Goal: Transaction & Acquisition: Purchase product/service

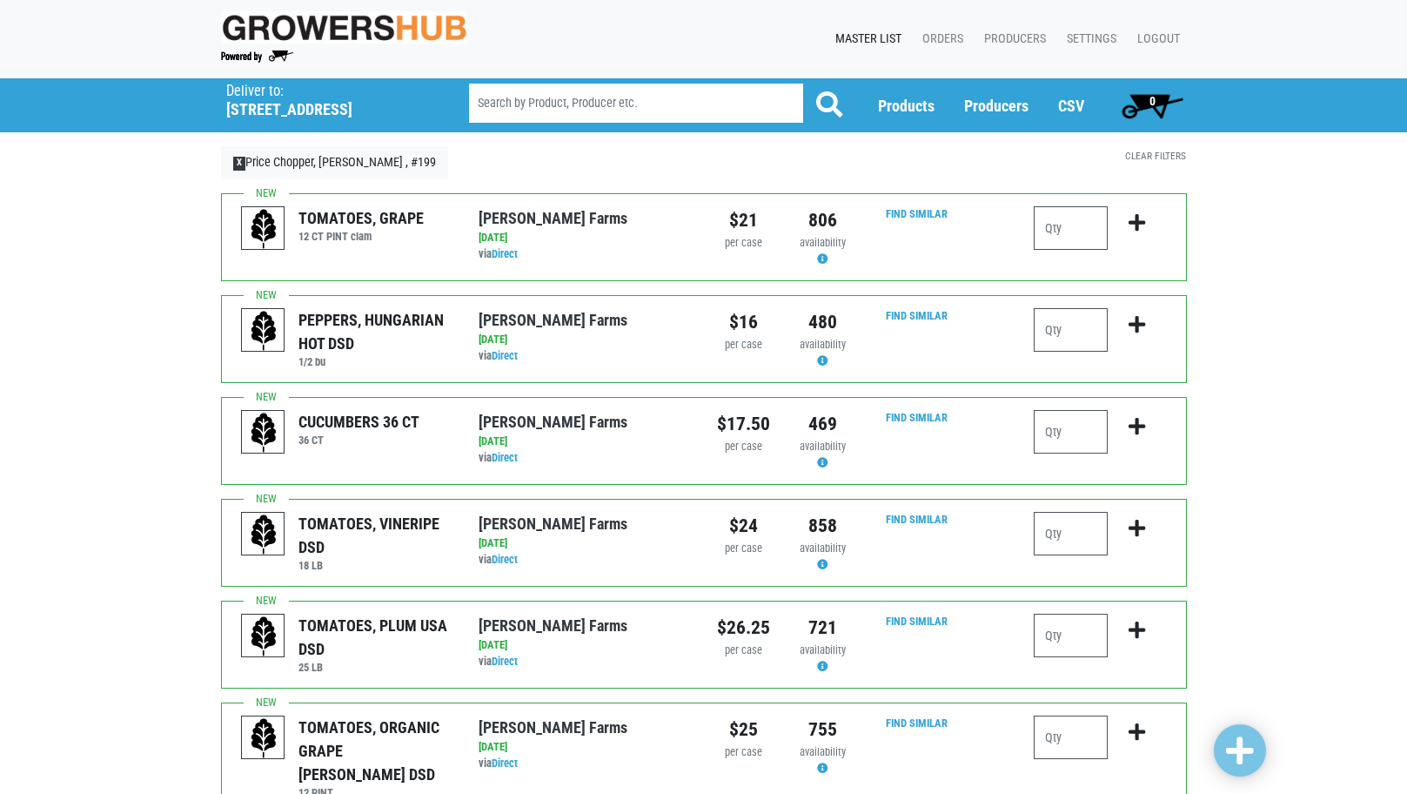
click at [1075, 228] on input "number" at bounding box center [1071, 228] width 74 height 44
click at [1073, 426] on input "number" at bounding box center [1071, 432] width 74 height 44
type input "2"
click at [1062, 536] on input "number" at bounding box center [1071, 534] width 74 height 44
click at [1054, 647] on input "number" at bounding box center [1071, 635] width 74 height 44
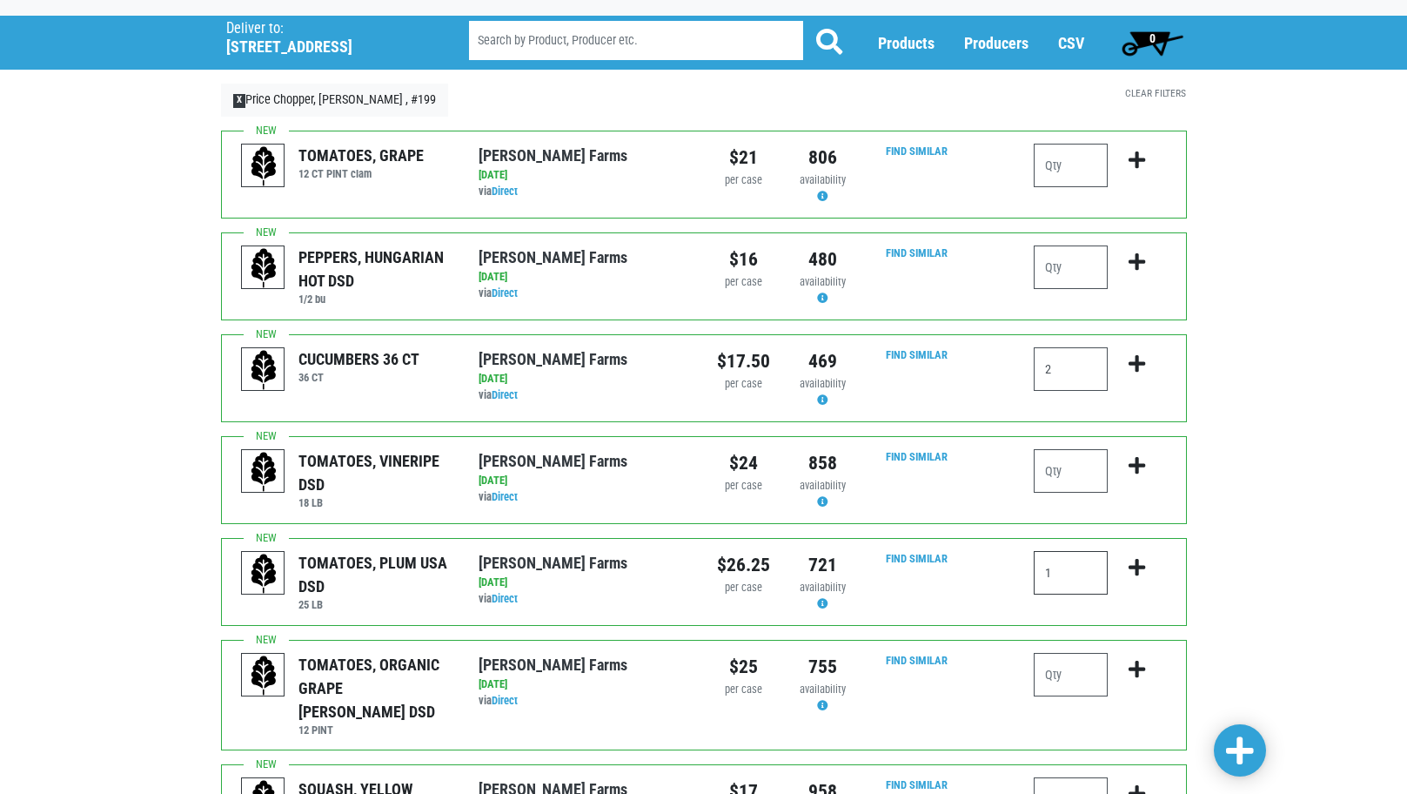
scroll to position [174, 0]
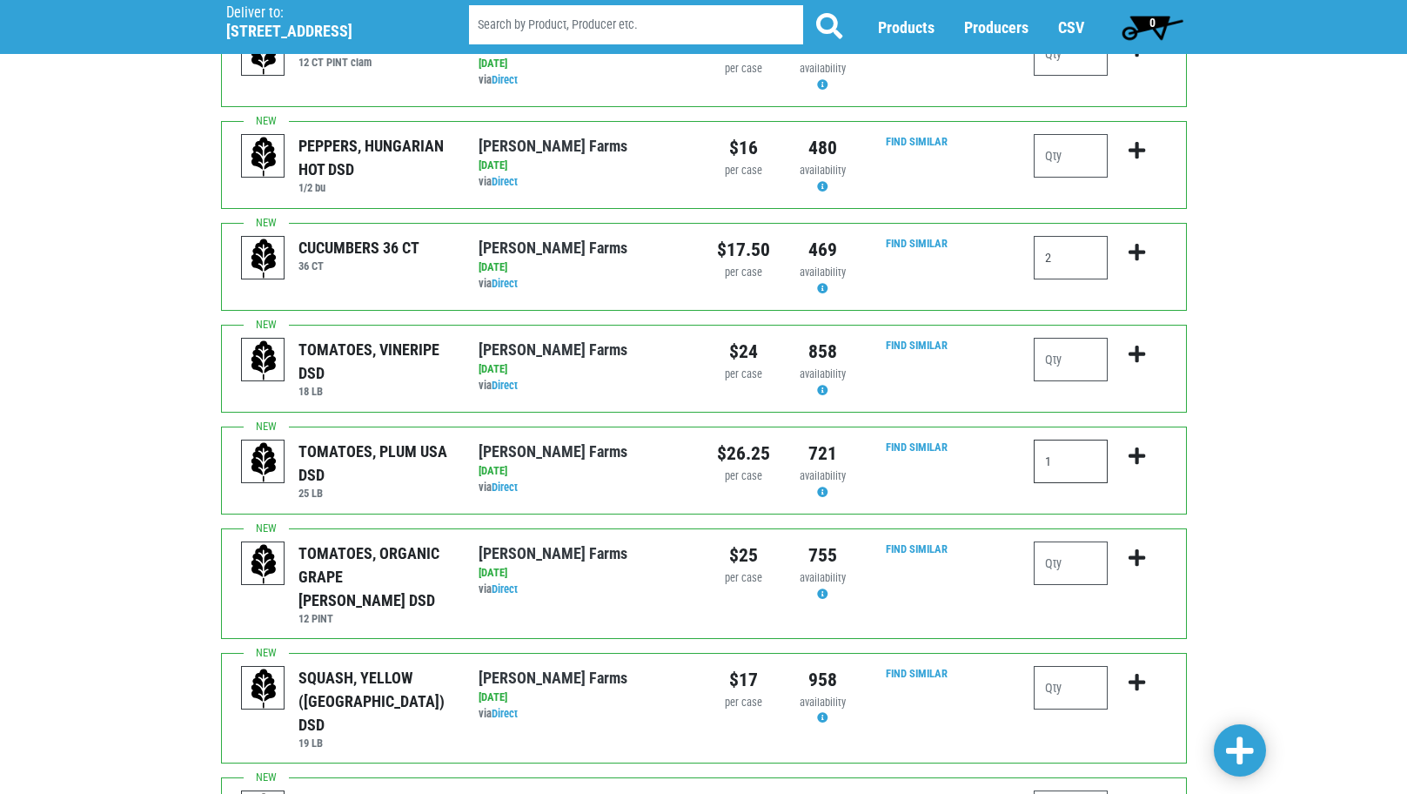
type input "1"
click at [1063, 674] on input "number" at bounding box center [1071, 688] width 74 height 44
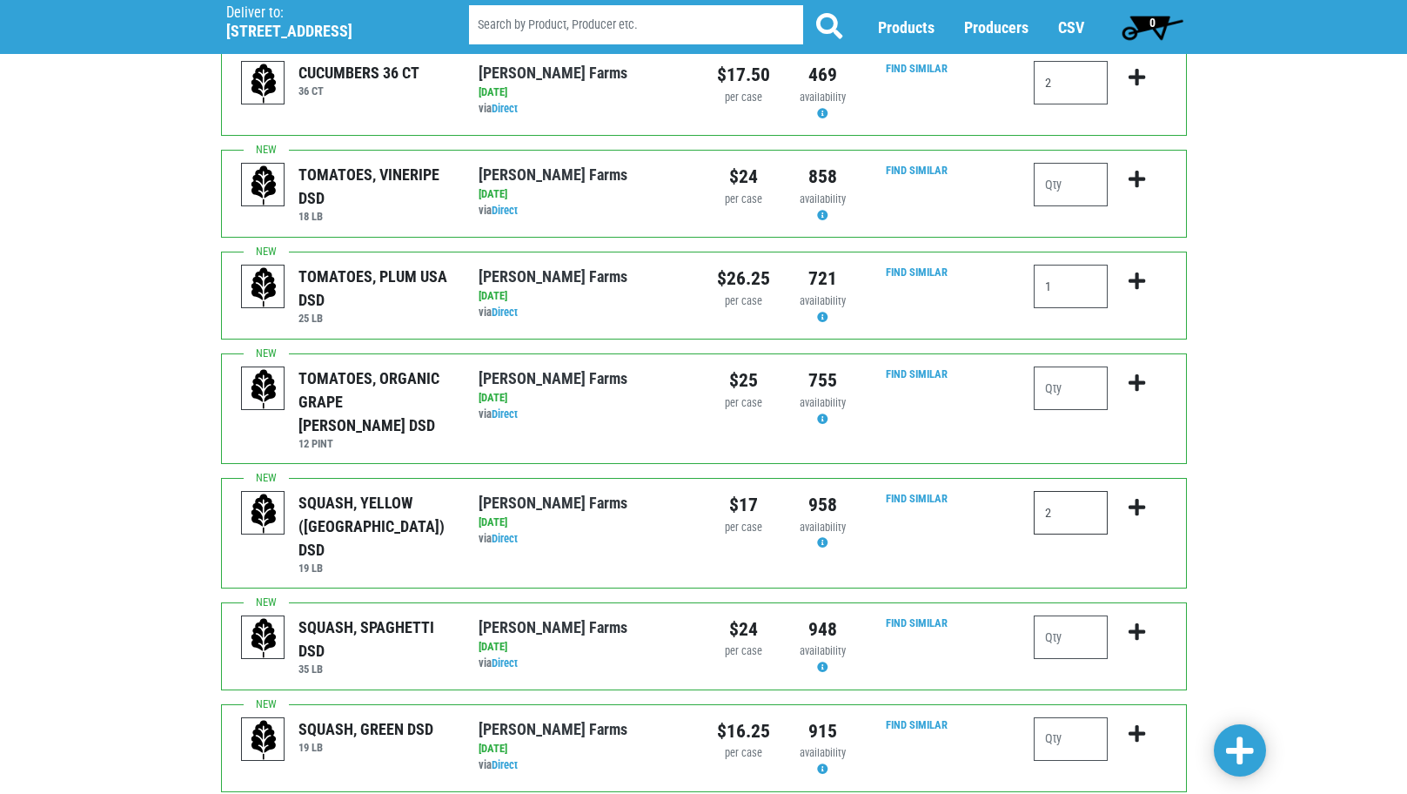
scroll to position [522, 0]
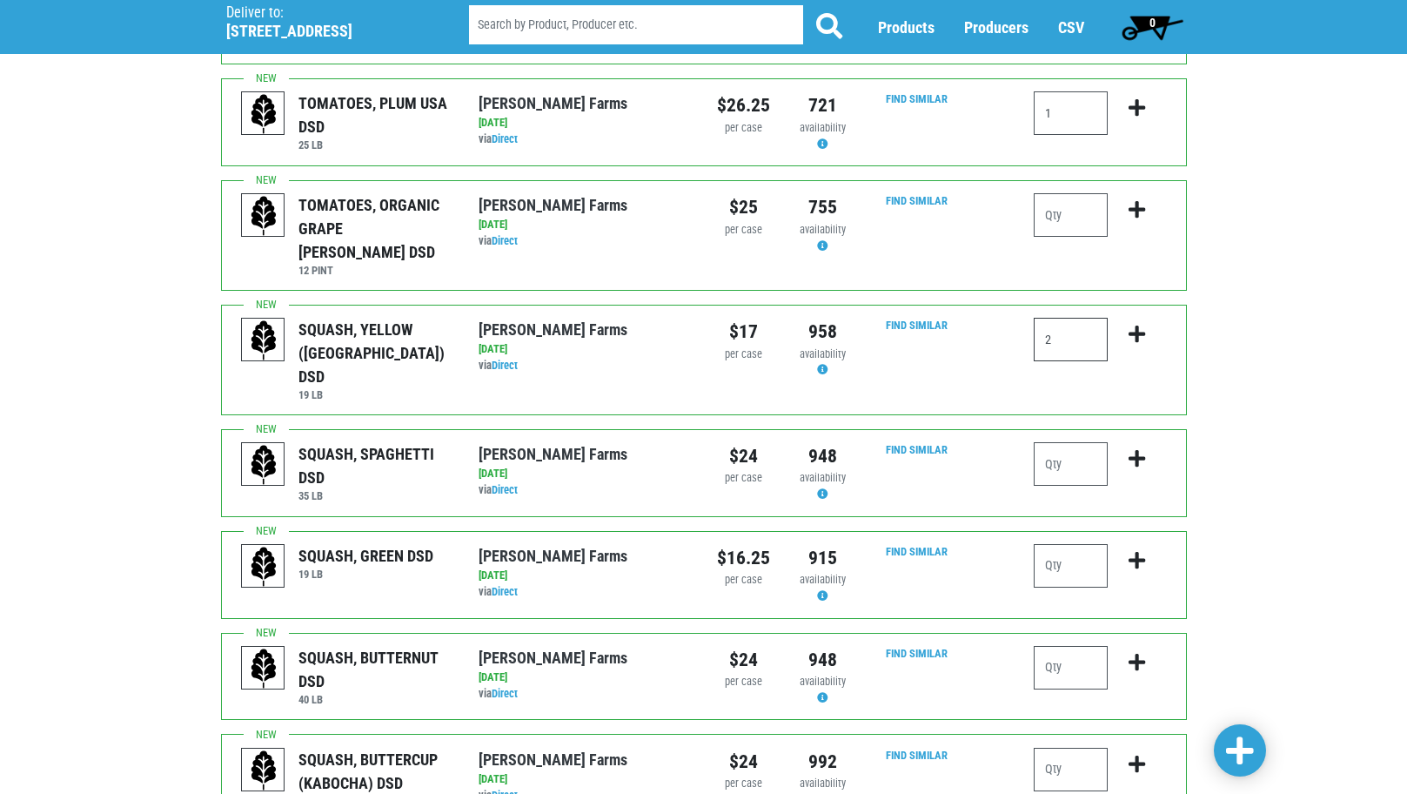
type input "2"
click at [1079, 646] on input "number" at bounding box center [1071, 668] width 74 height 44
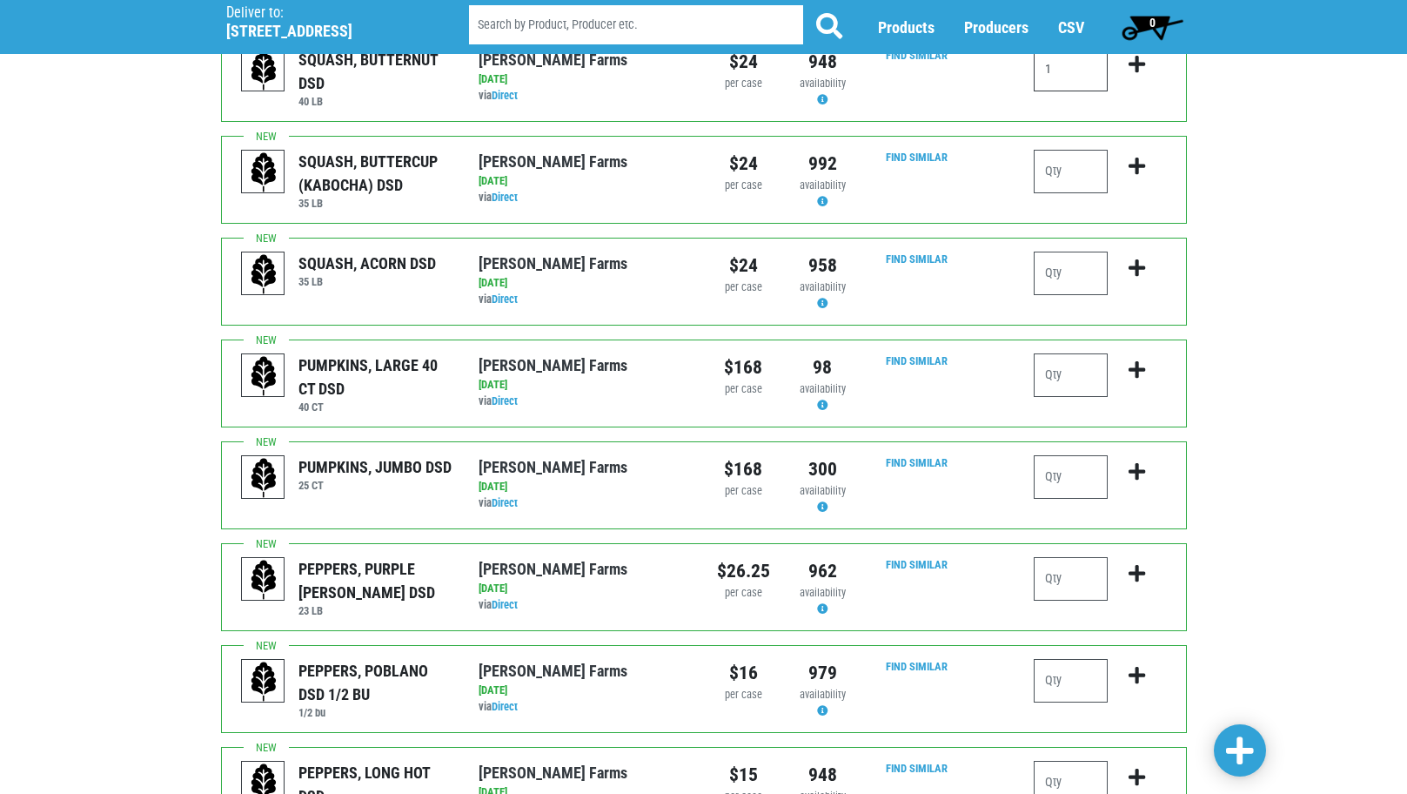
scroll to position [1305, 0]
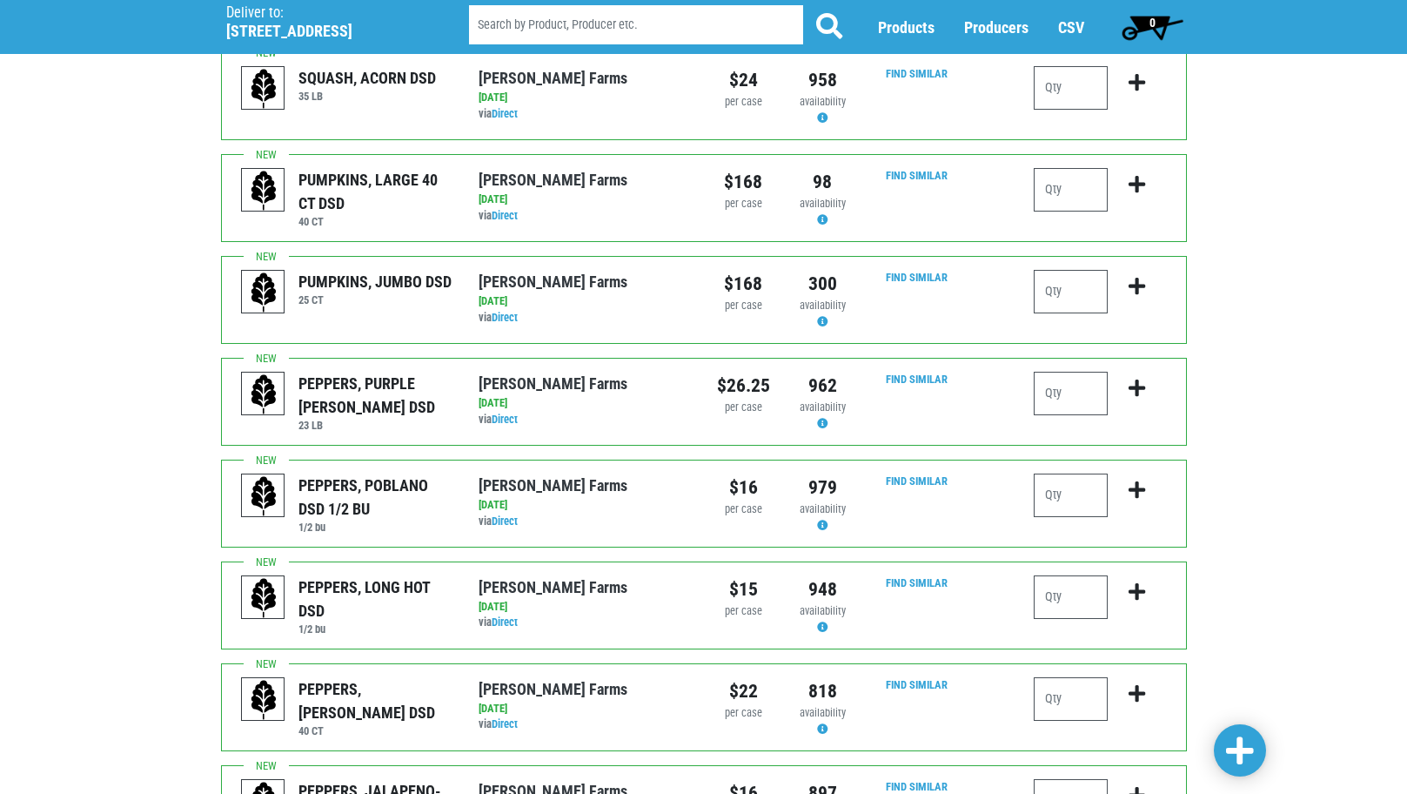
type input "1"
click at [1076, 677] on input "number" at bounding box center [1071, 699] width 74 height 44
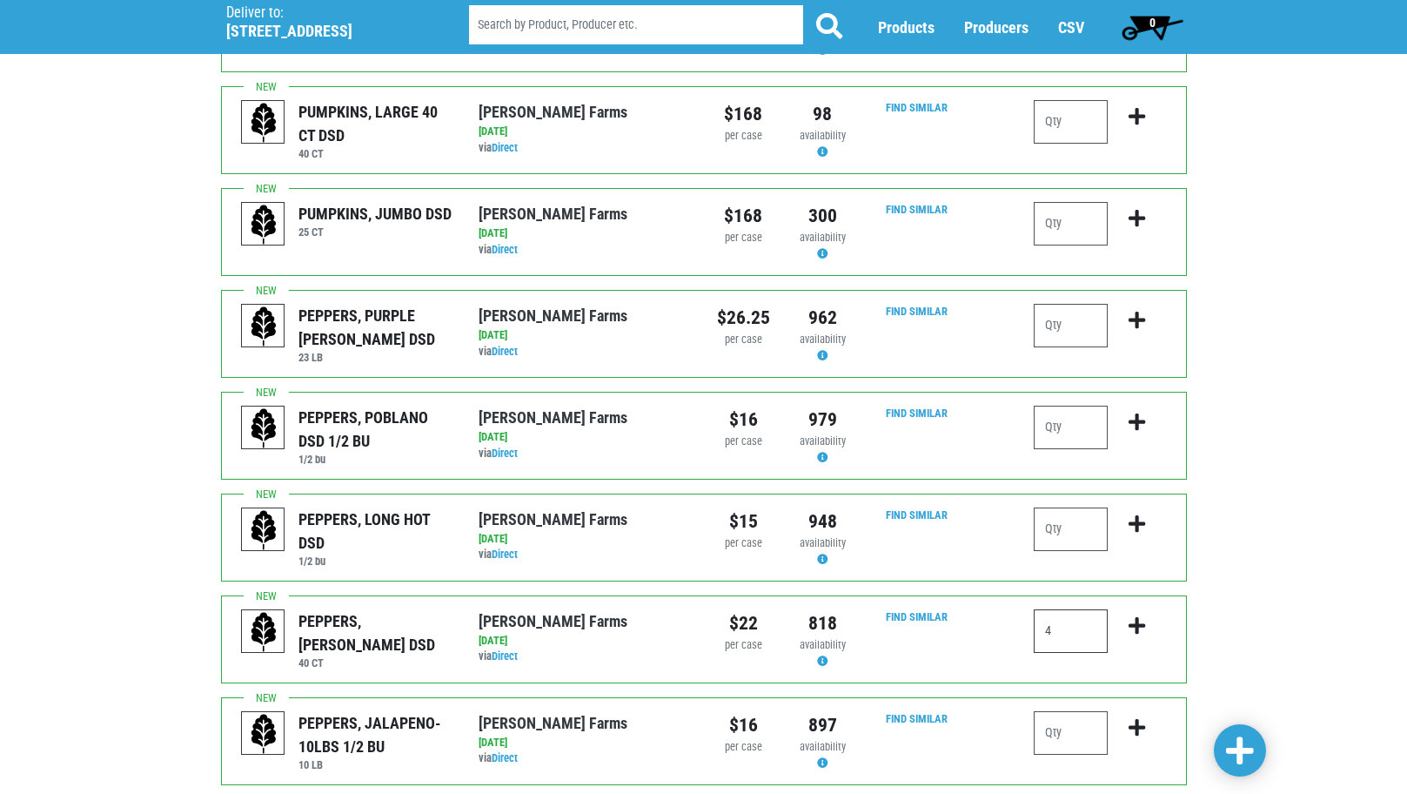
scroll to position [1479, 0]
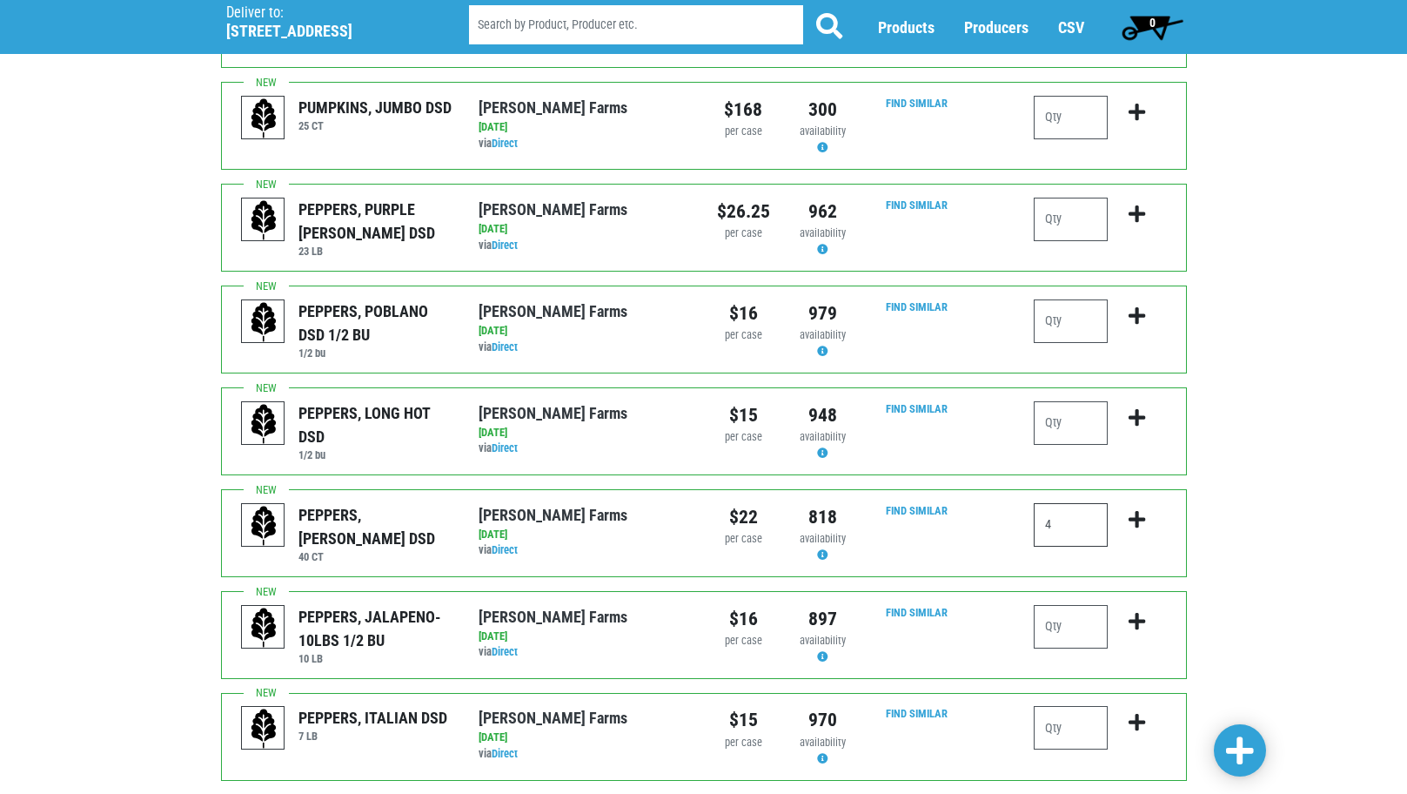
type input "4"
click at [1243, 762] on span at bounding box center [1240, 750] width 28 height 31
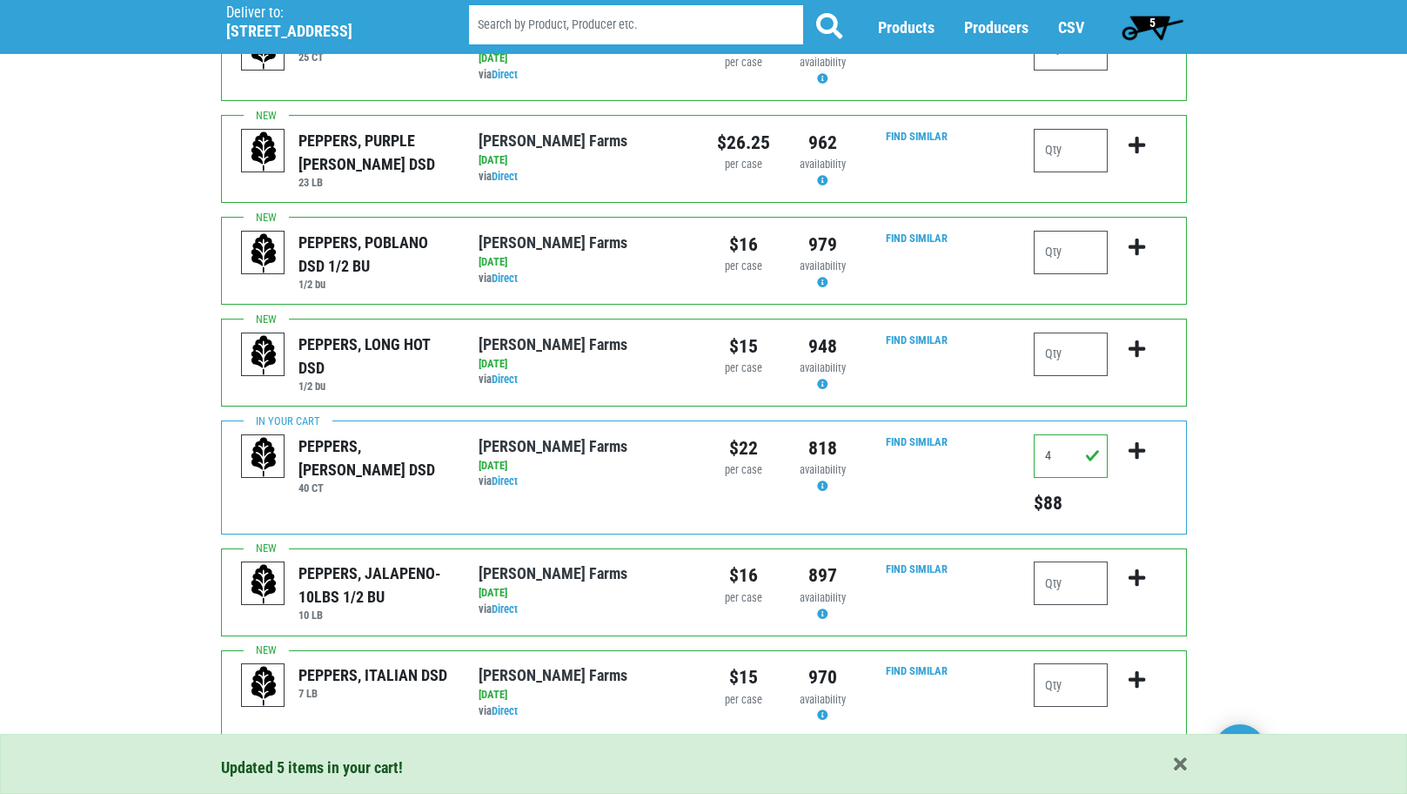
scroll to position [1661, 0]
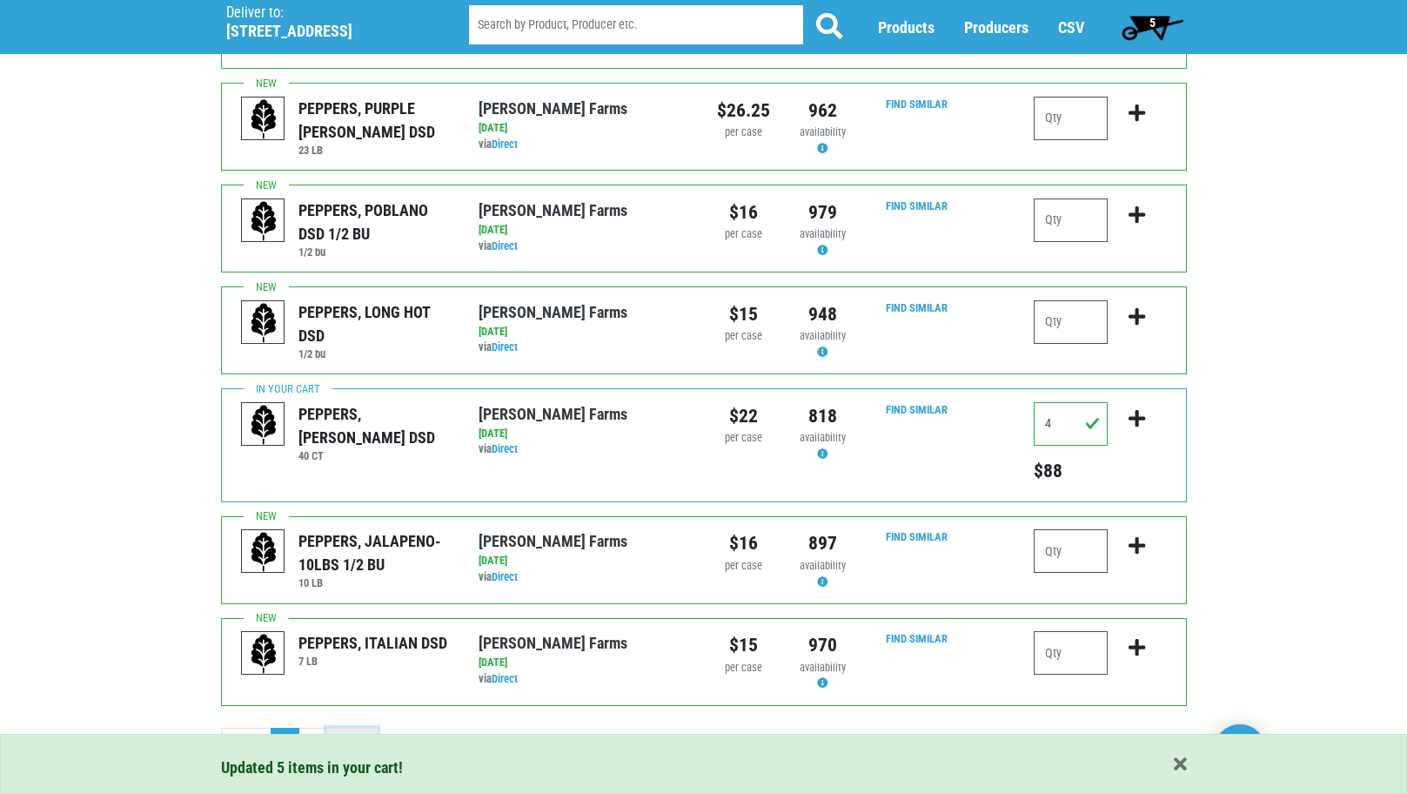
click at [338, 727] on link "Next ›" at bounding box center [351, 742] width 51 height 31
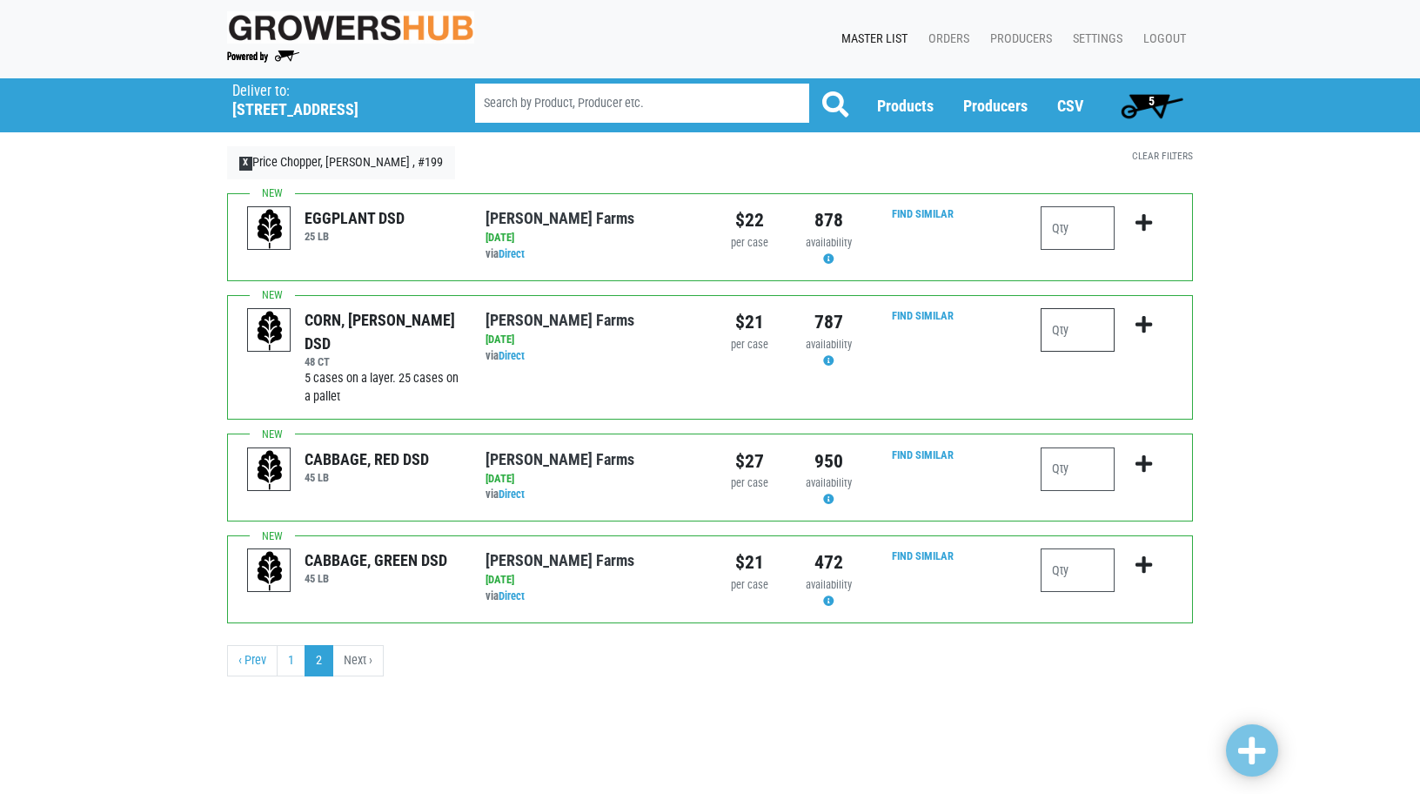
drag, startPoint x: 1110, startPoint y: 340, endPoint x: 1069, endPoint y: 337, distance: 41.0
click at [1109, 339] on input "number" at bounding box center [1078, 330] width 74 height 44
type input "5"
click at [1260, 759] on span at bounding box center [1252, 750] width 28 height 31
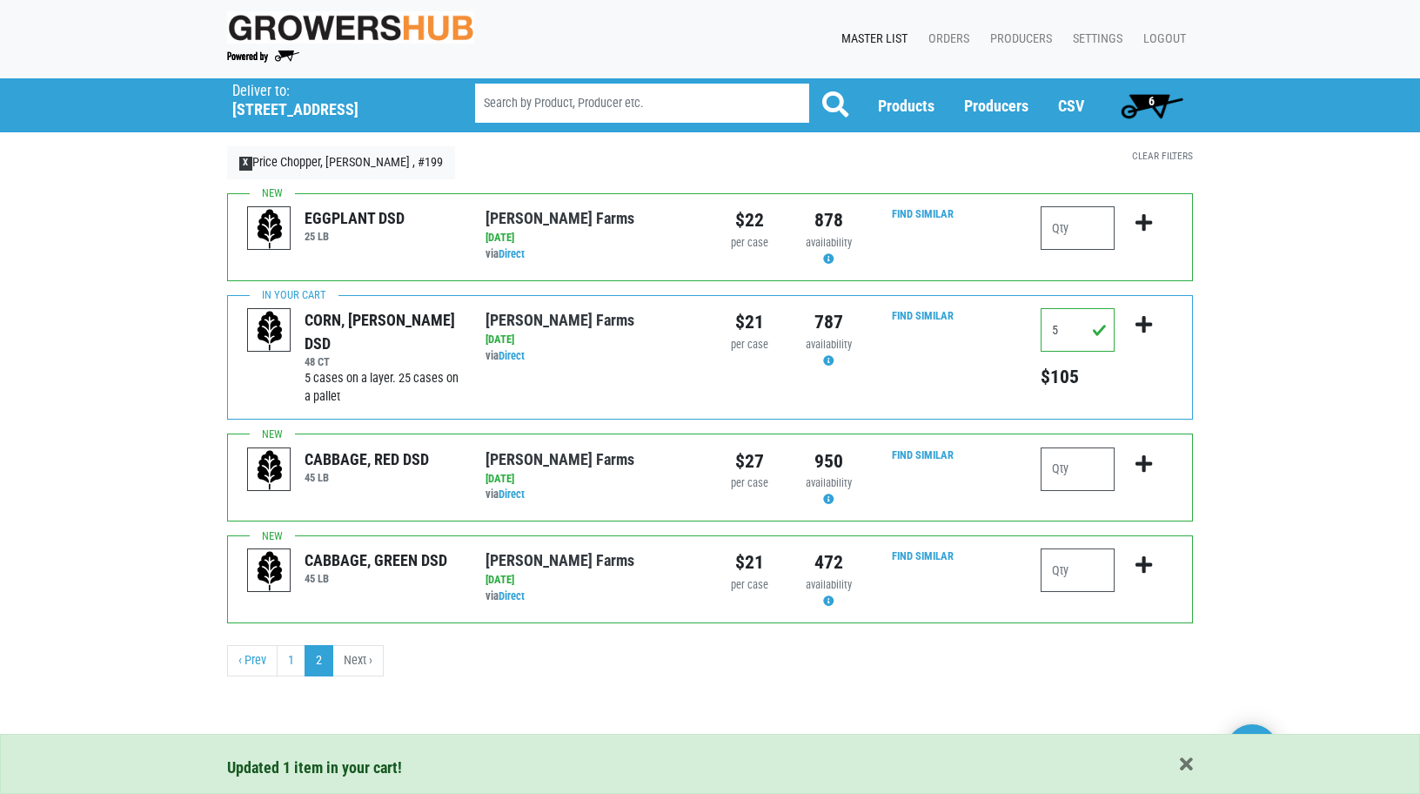
click at [1148, 105] on span "6" at bounding box center [1151, 105] width 77 height 35
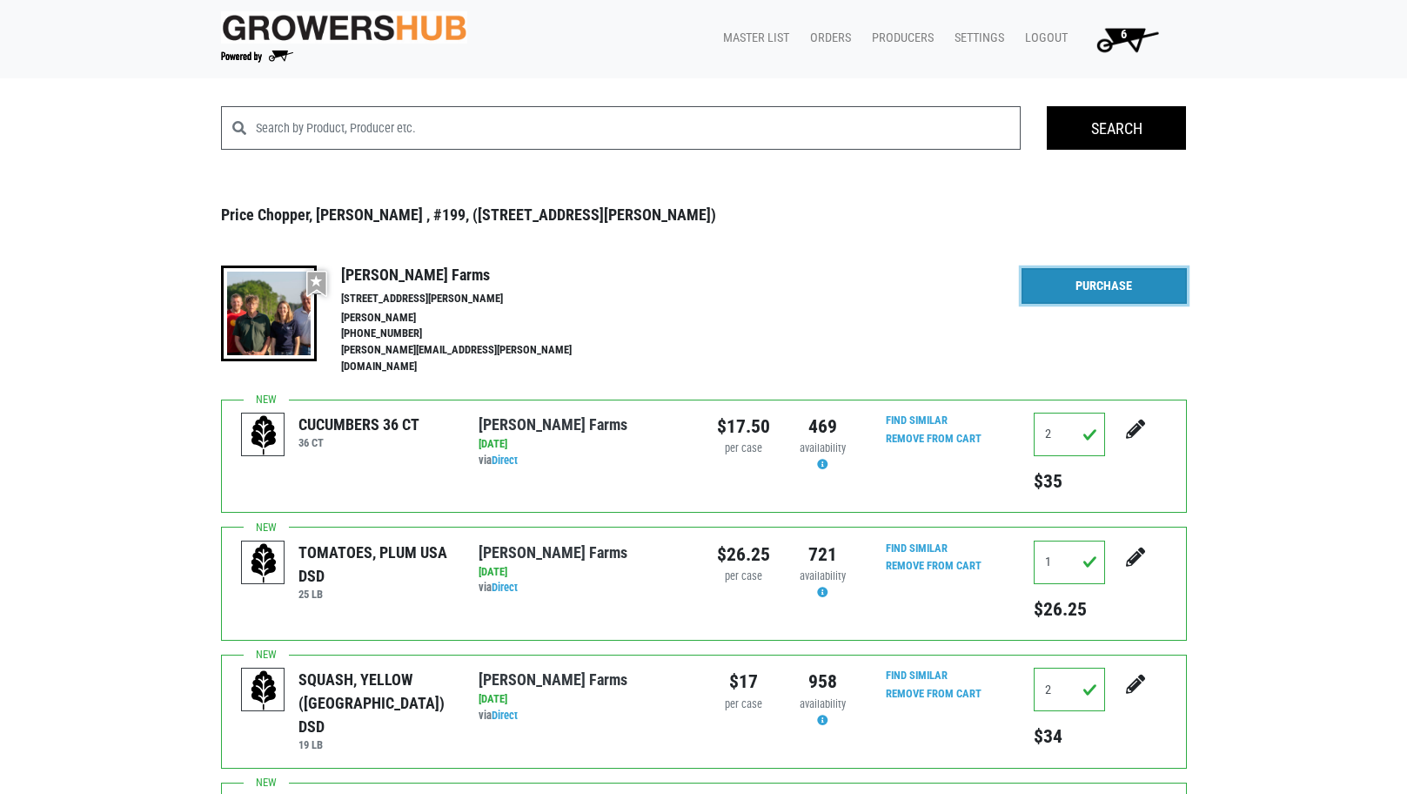
click at [1153, 296] on link "Purchase" at bounding box center [1104, 286] width 165 height 37
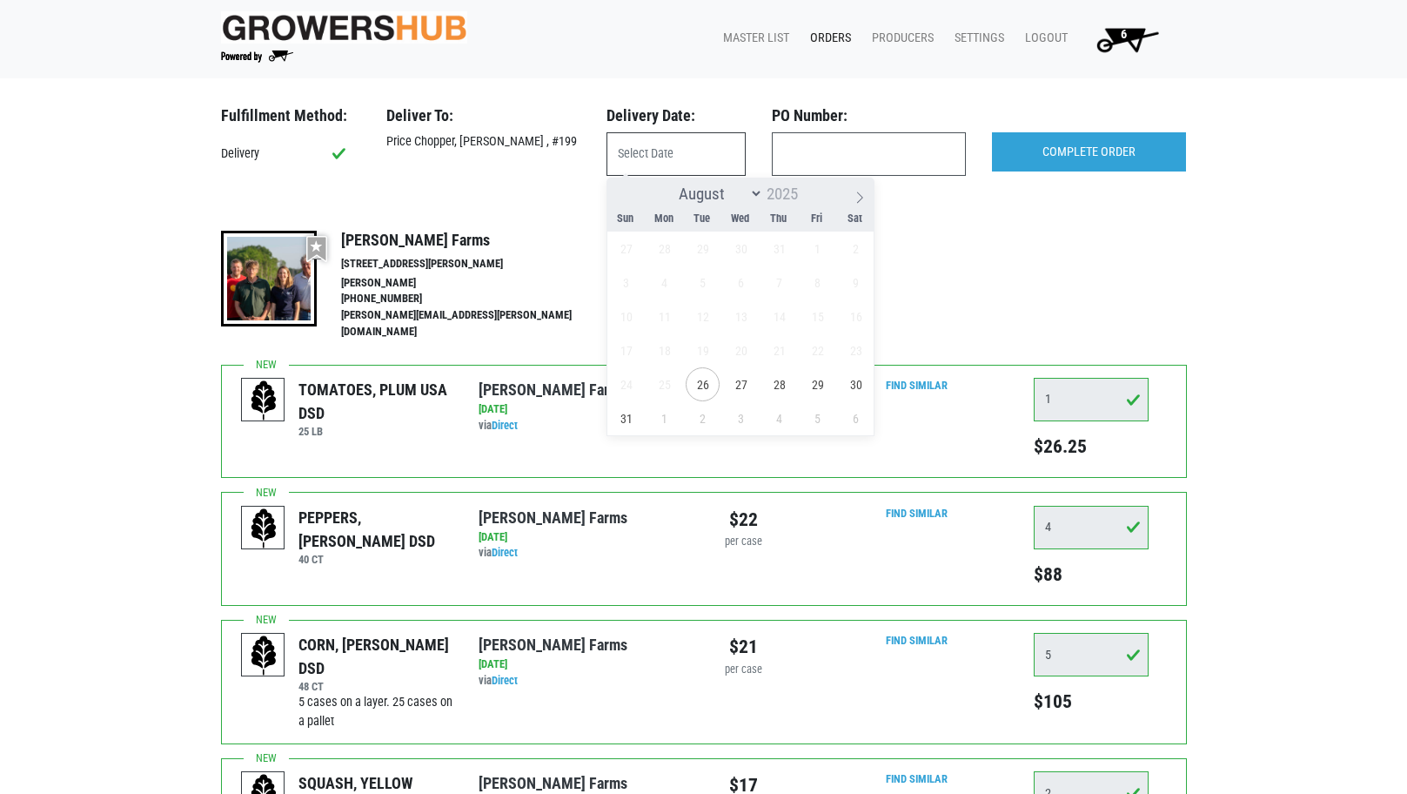
click at [616, 156] on input "text" at bounding box center [676, 154] width 139 height 44
click at [707, 382] on span "26" at bounding box center [703, 384] width 34 height 34
type input "[DATE]"
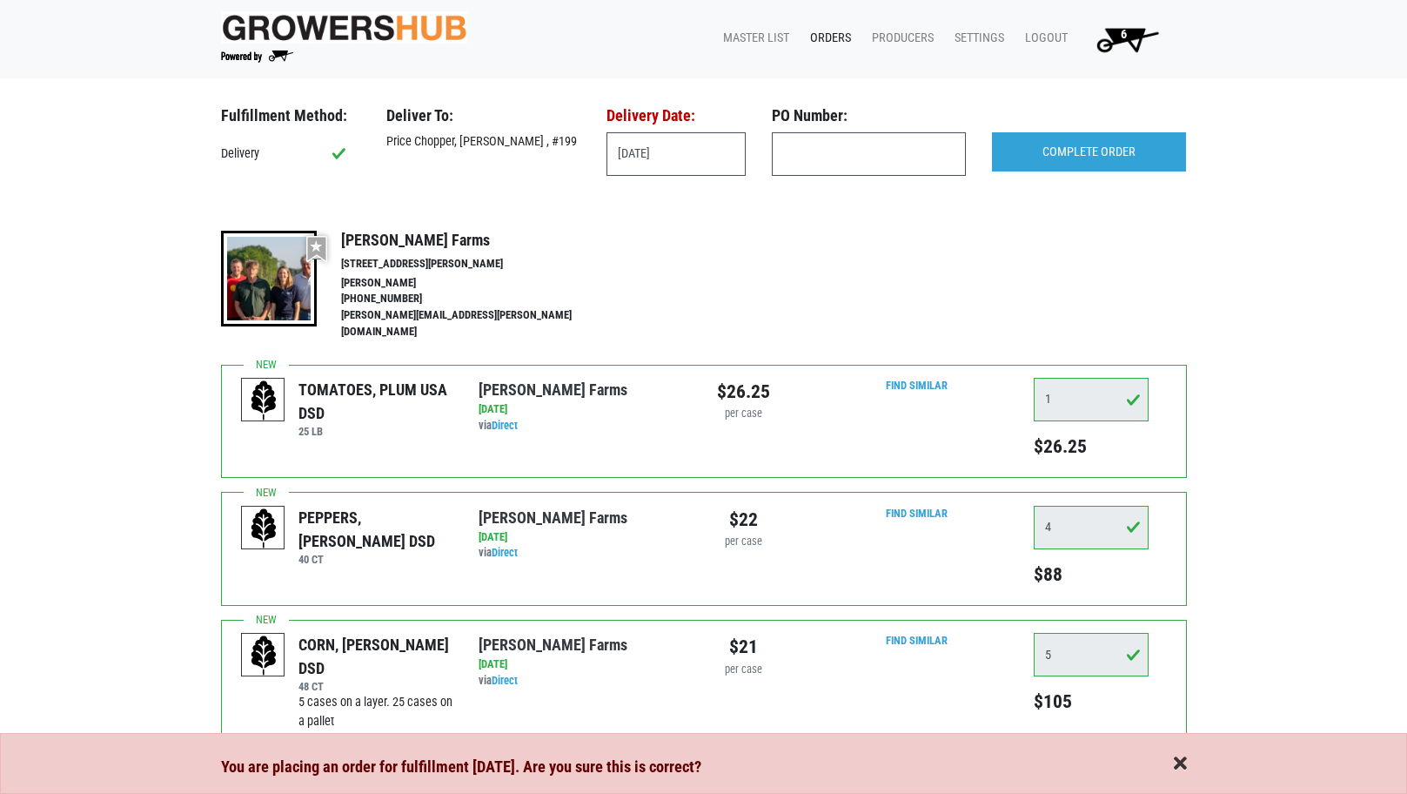
click at [1183, 764] on span "button" at bounding box center [1180, 763] width 13 height 19
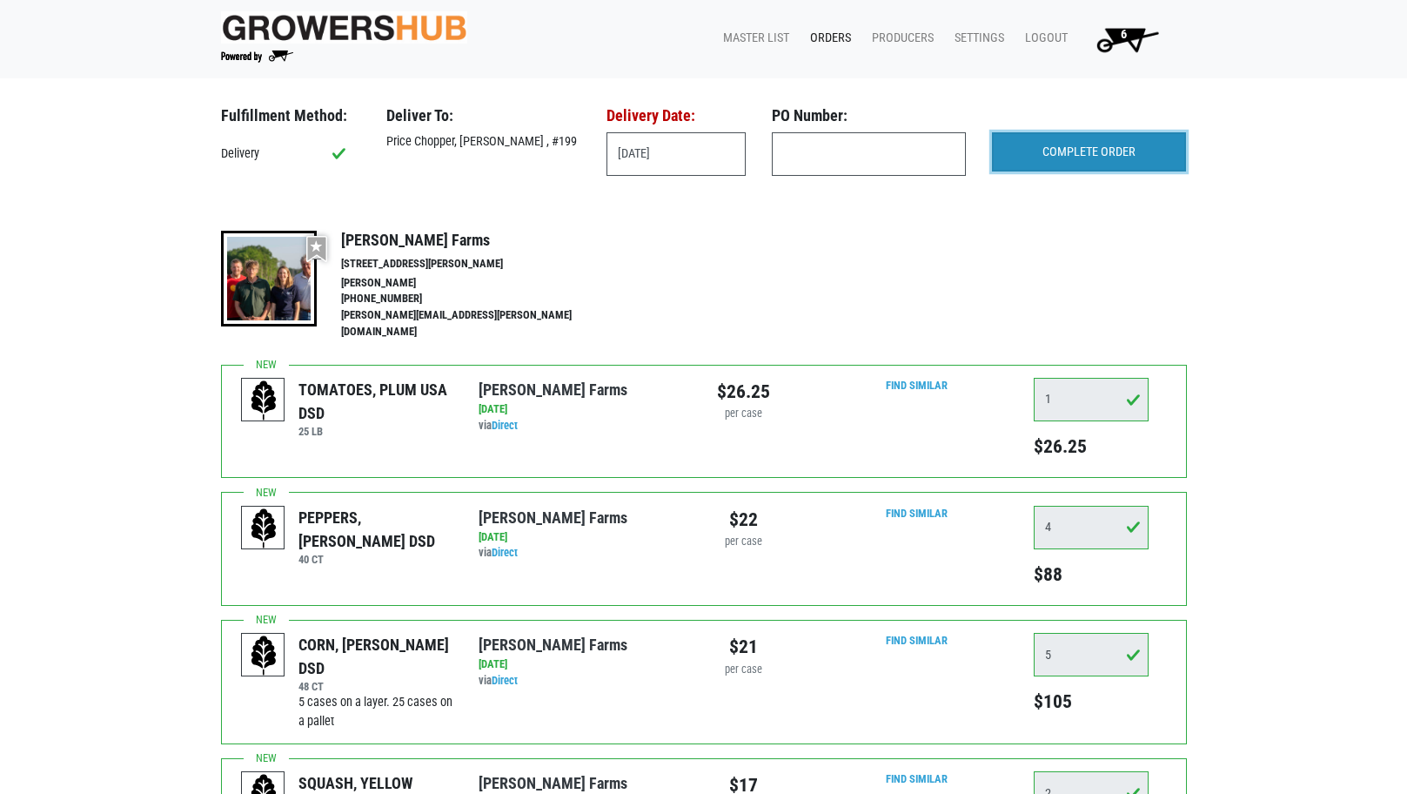
click at [1082, 144] on input "COMPLETE ORDER" at bounding box center [1089, 152] width 194 height 40
